Goal: Task Accomplishment & Management: Manage account settings

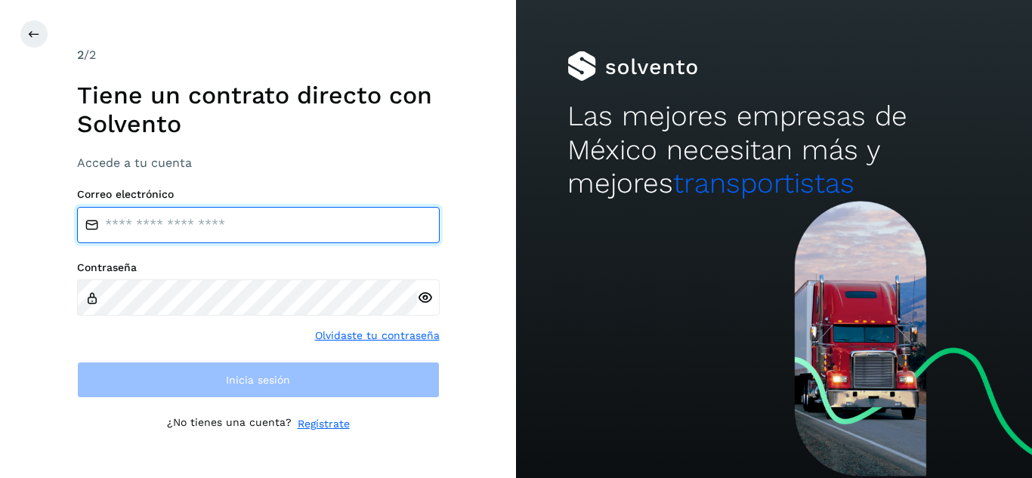
click at [234, 224] on input "email" at bounding box center [258, 225] width 363 height 36
type input "**********"
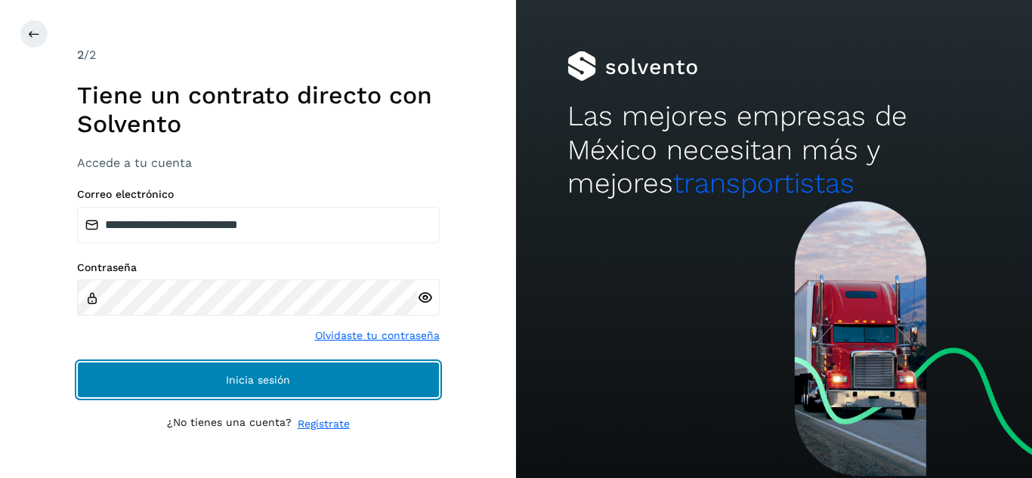
click at [285, 381] on span "Inicia sesión" at bounding box center [258, 380] width 64 height 11
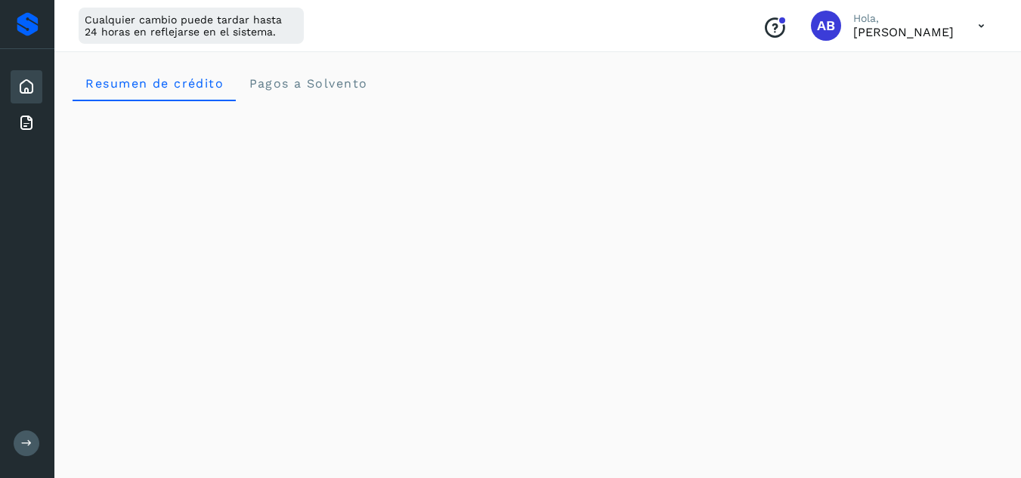
click at [915, 25] on p "[PERSON_NAME]" at bounding box center [903, 32] width 100 height 14
click at [979, 29] on icon at bounding box center [980, 26] width 31 height 31
click at [878, 99] on div "Cerrar sesión" at bounding box center [906, 97] width 180 height 29
